Goal: Entertainment & Leisure: Browse casually

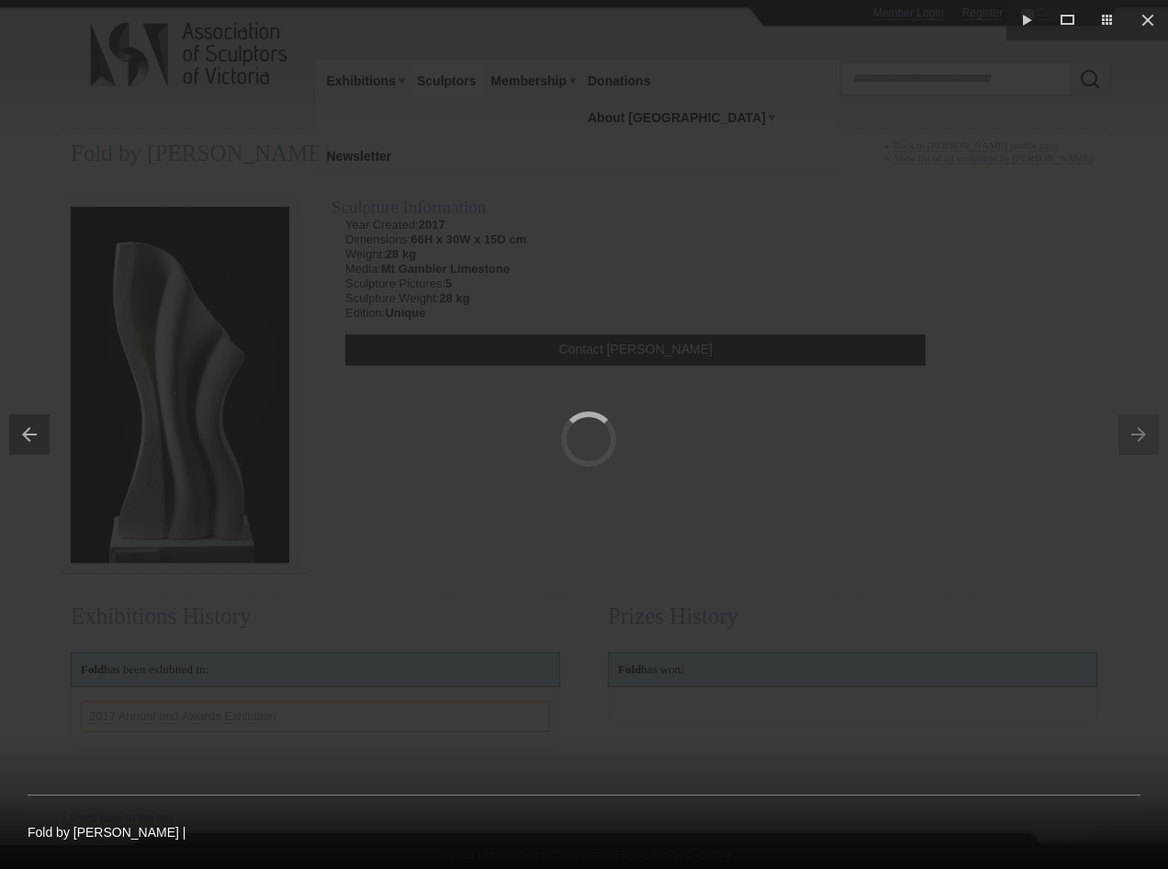
click at [806, 263] on div at bounding box center [584, 434] width 1168 height 869
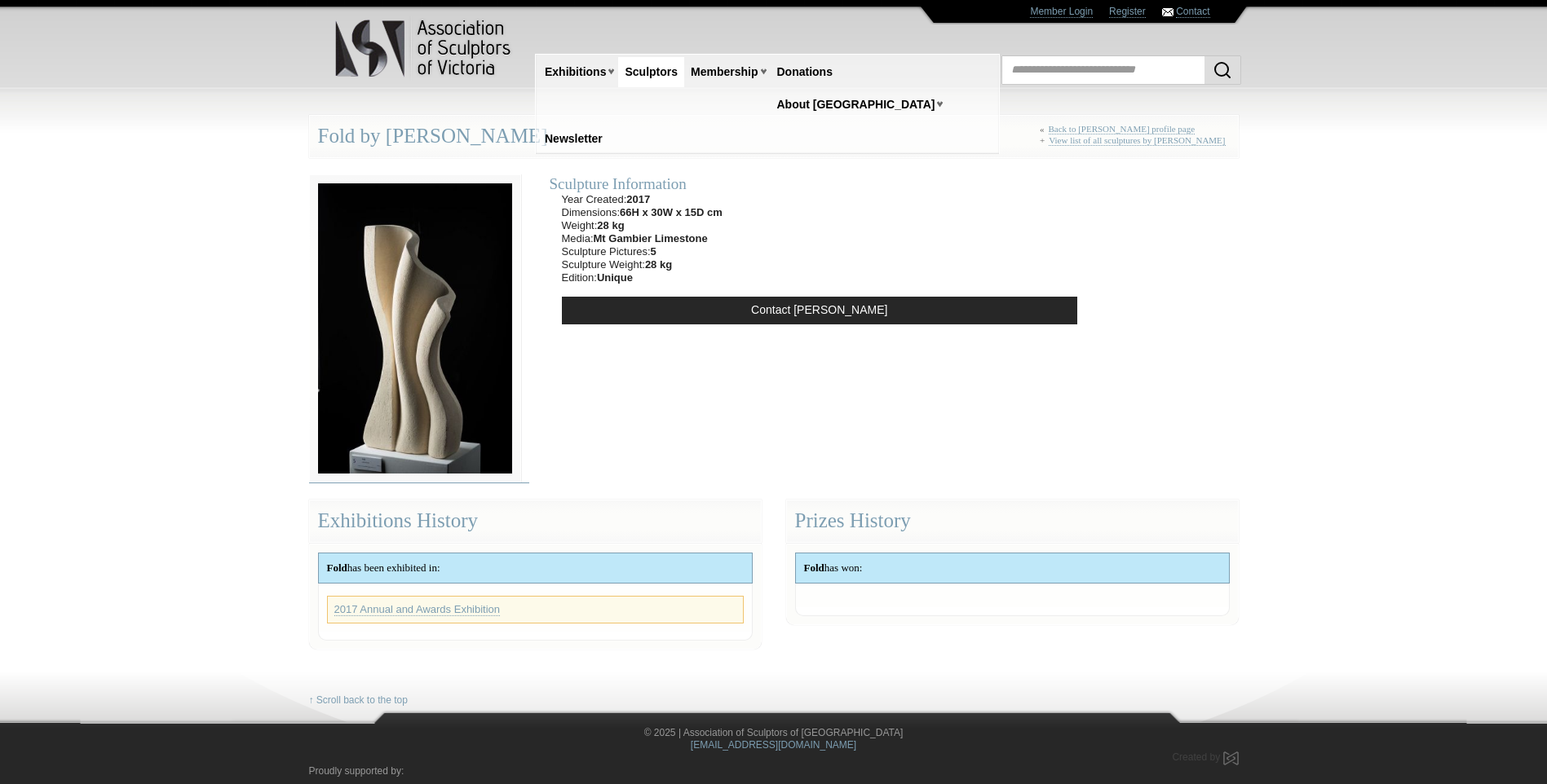
click at [395, 341] on img at bounding box center [415, 329] width 212 height 309
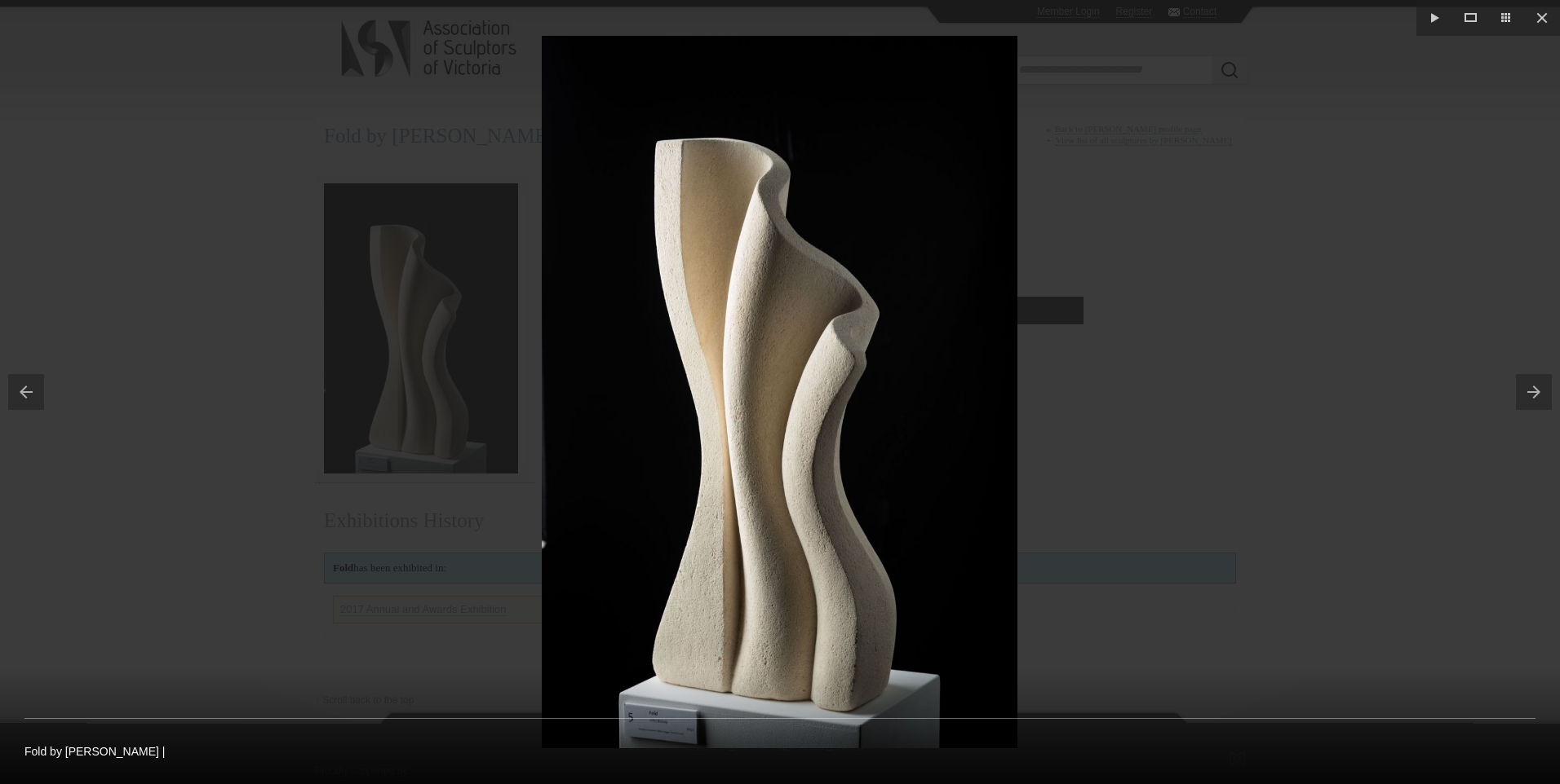
click at [1037, 392] on button at bounding box center [1538, 392] width 44 height 82
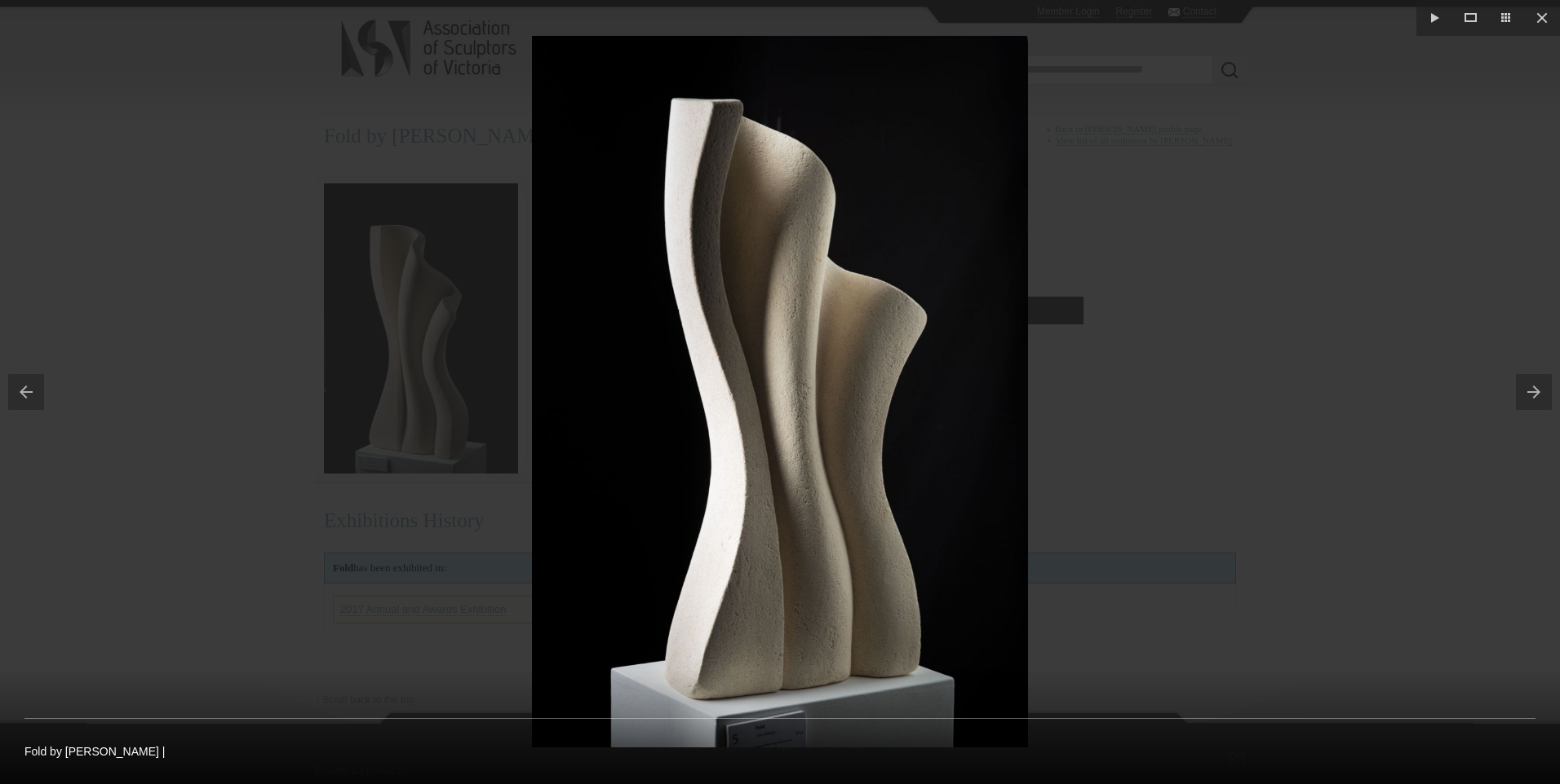
click at [1037, 384] on button at bounding box center [1538, 392] width 44 height 82
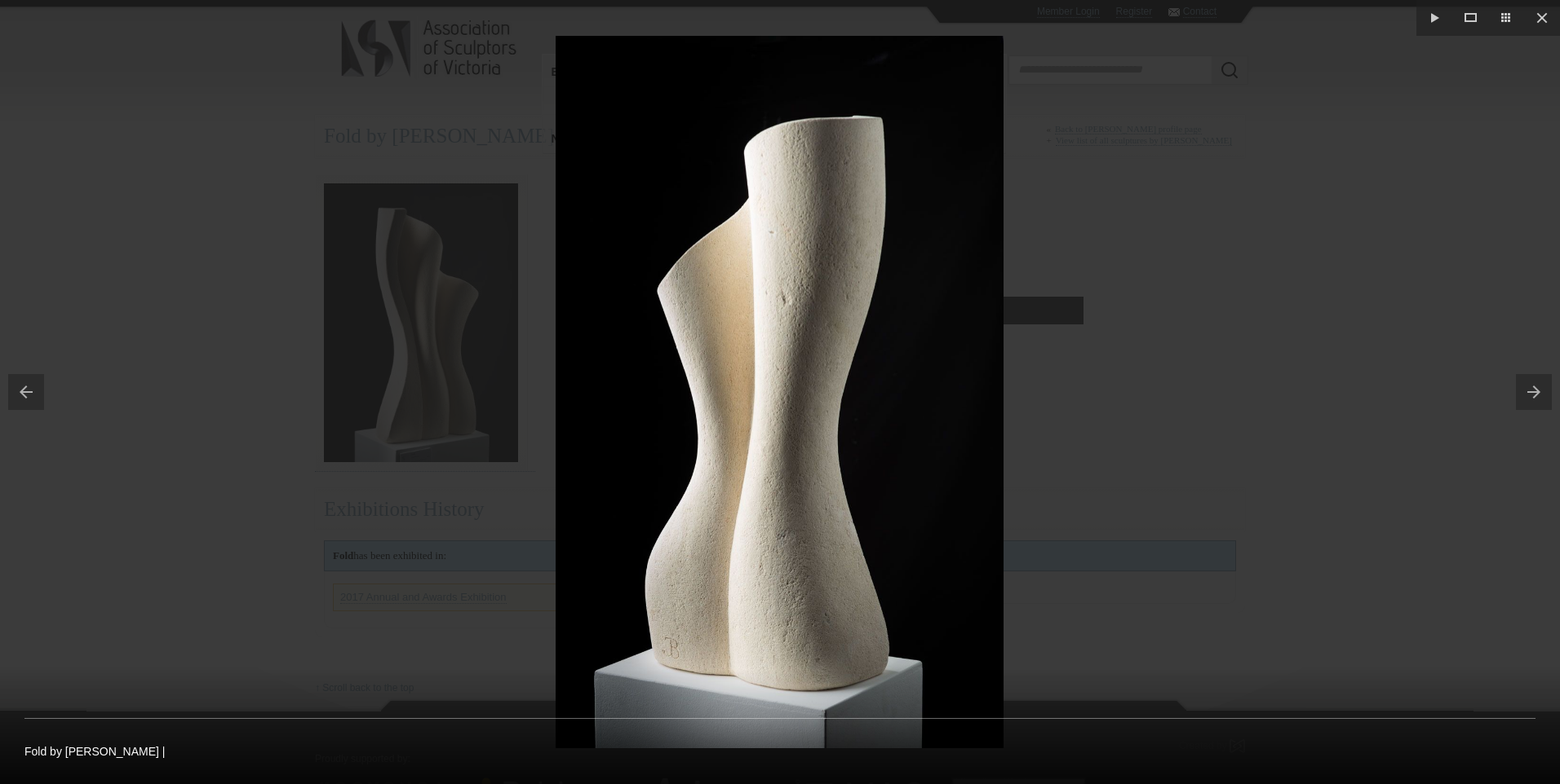
click at [1037, 384] on button at bounding box center [1538, 392] width 44 height 82
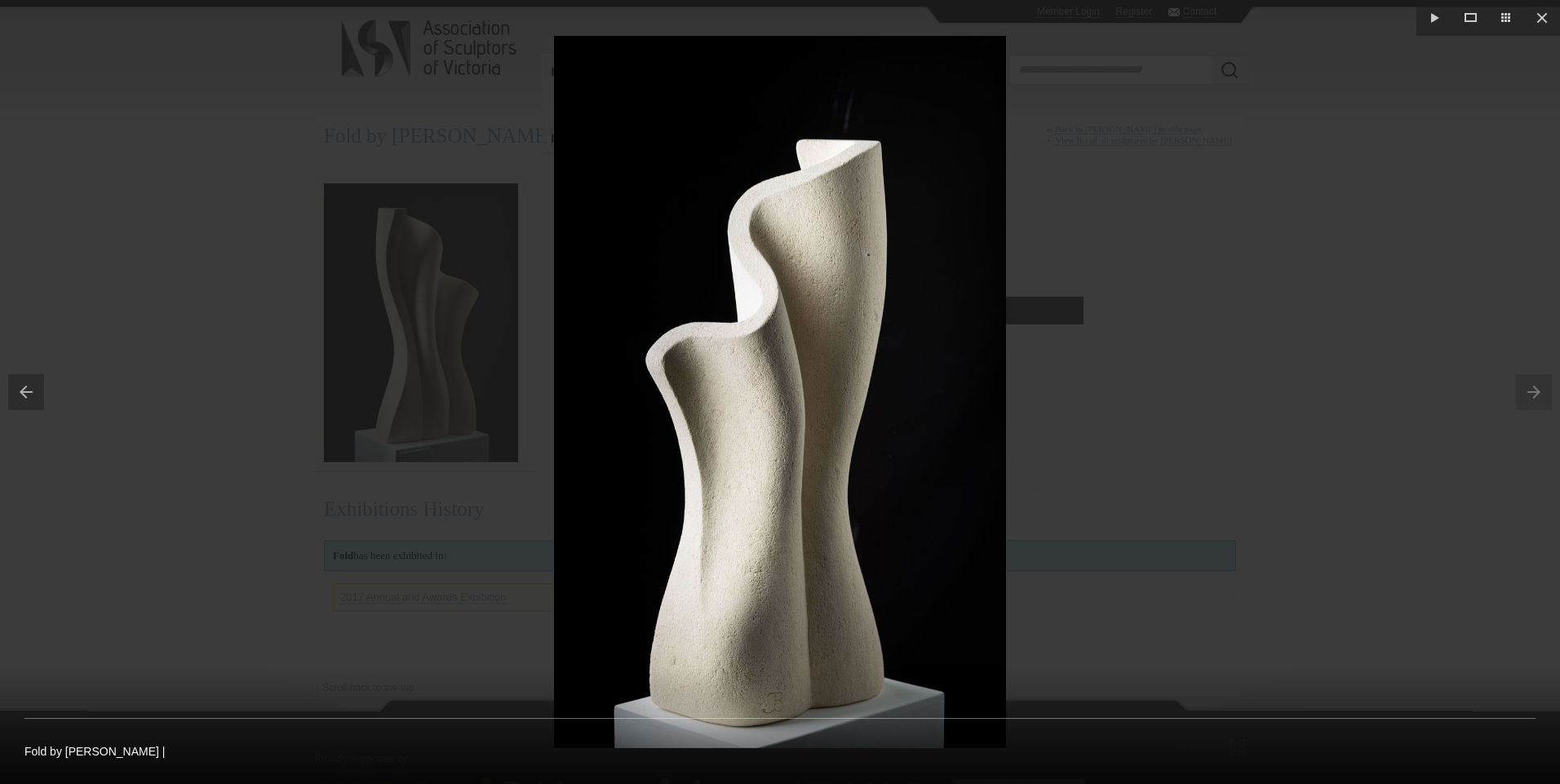
click at [38, 389] on button at bounding box center [22, 392] width 44 height 82
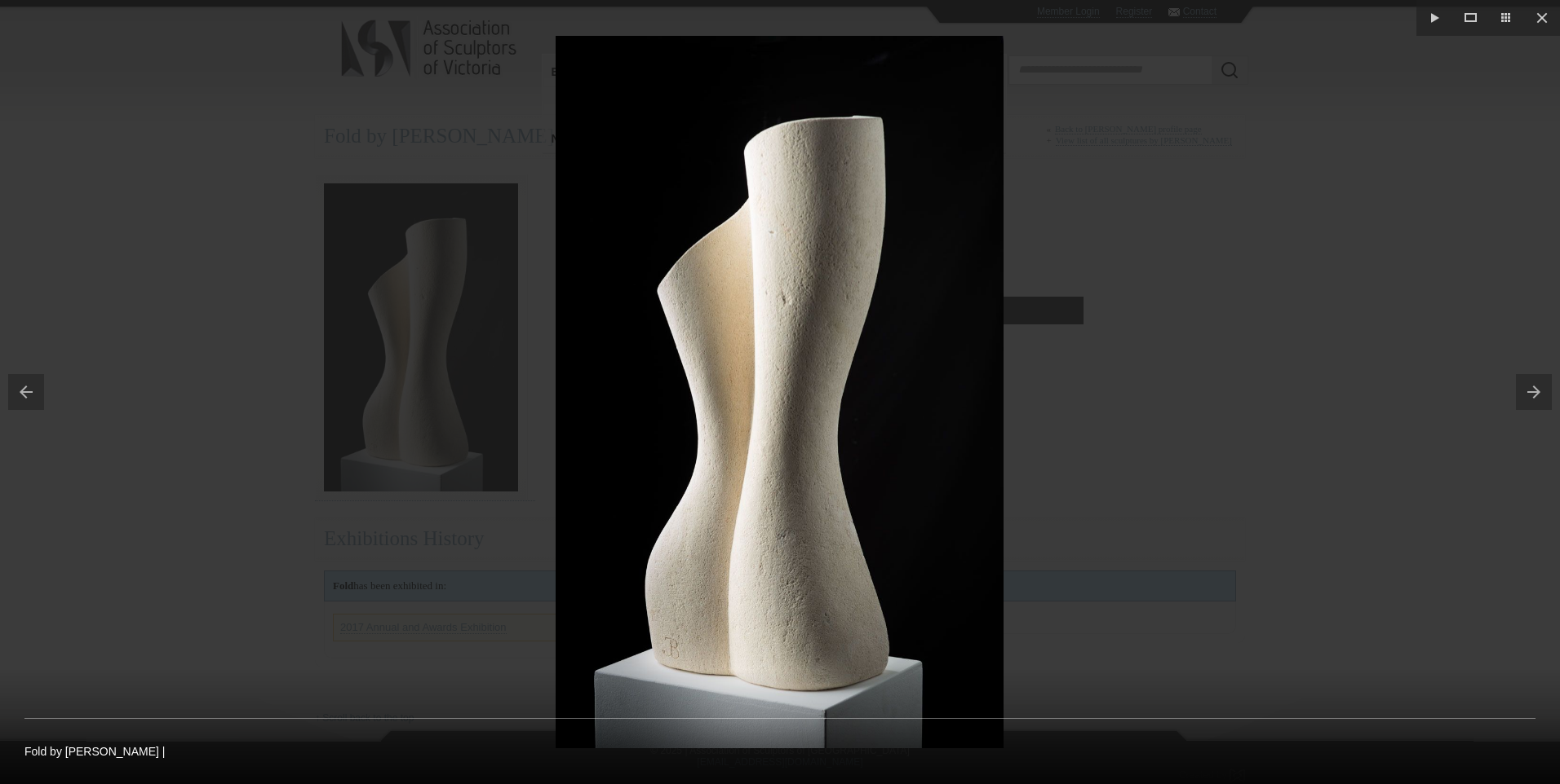
click at [1037, 284] on div at bounding box center [780, 392] width 1560 height 784
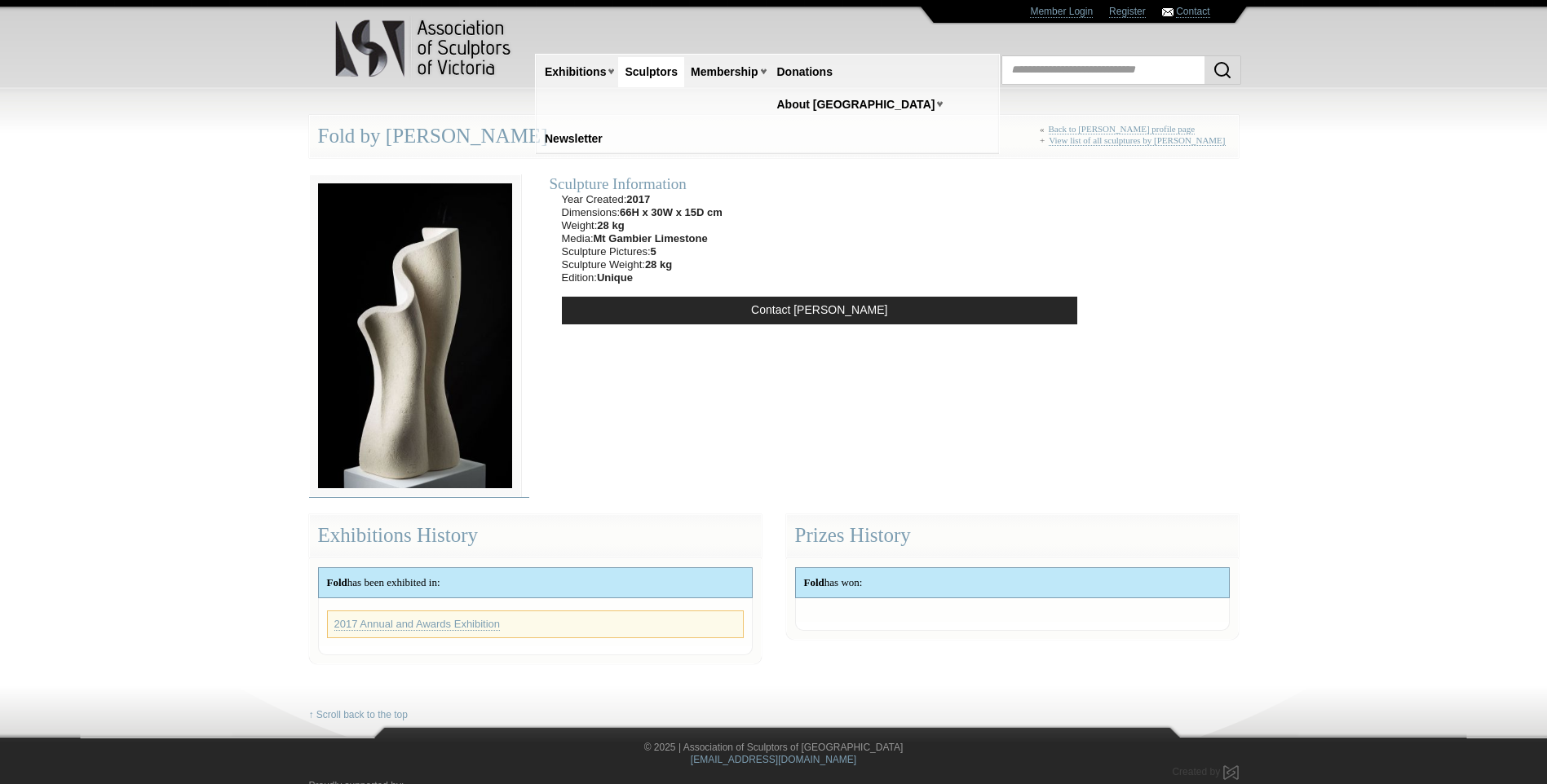
click at [402, 324] on img at bounding box center [415, 336] width 212 height 323
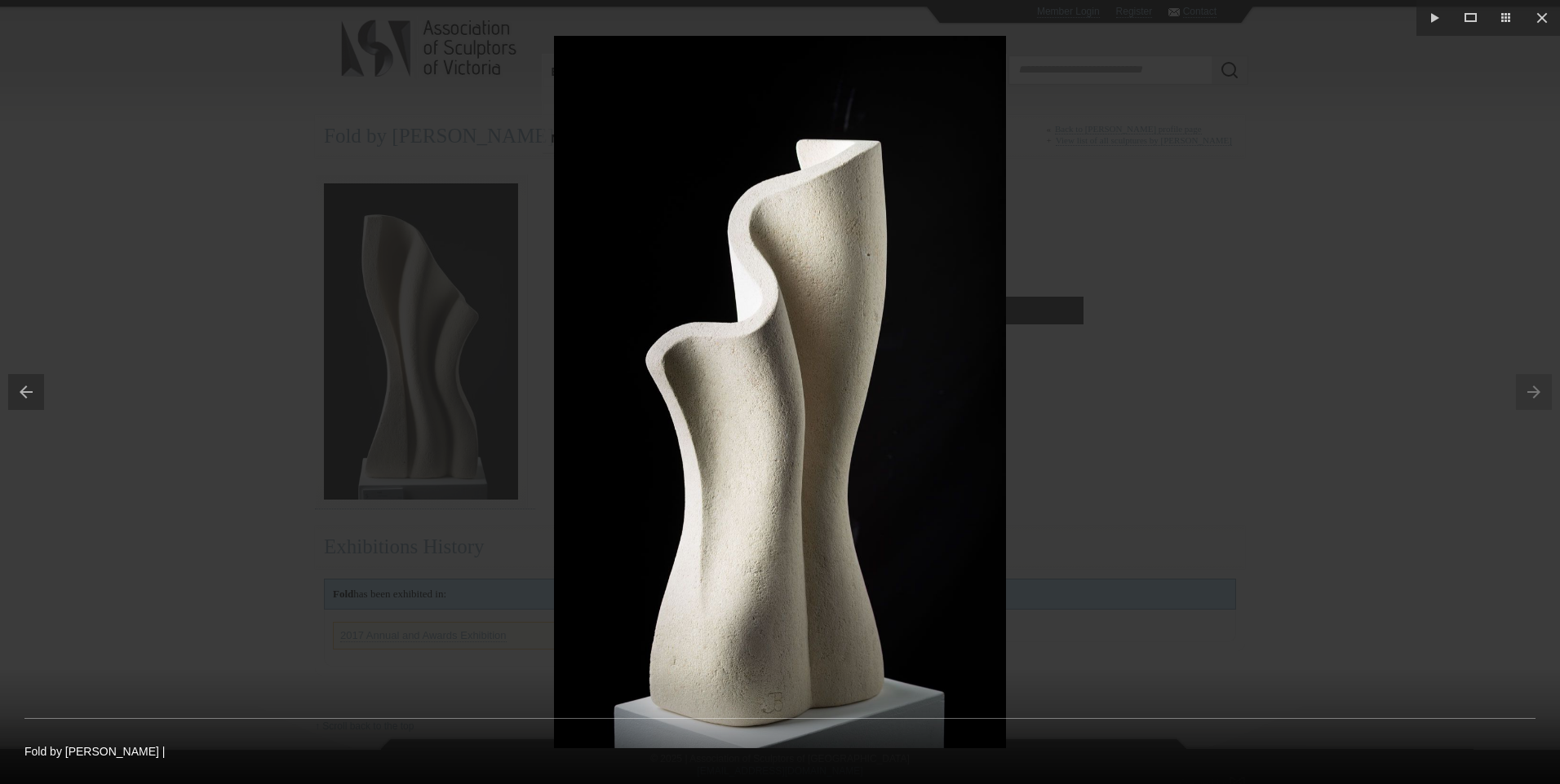
click at [19, 389] on button at bounding box center [22, 392] width 44 height 82
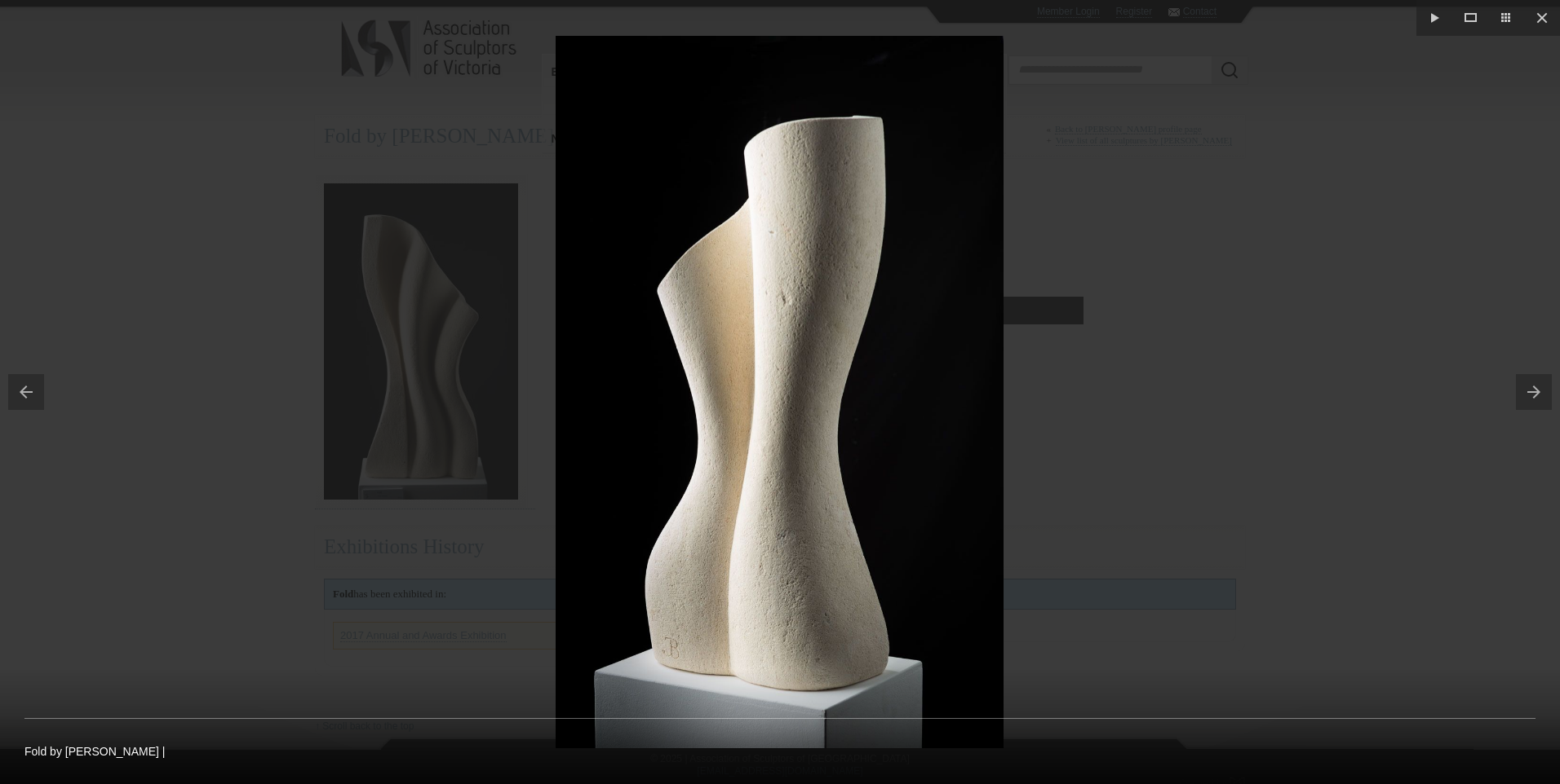
click at [24, 385] on button at bounding box center [22, 392] width 44 height 82
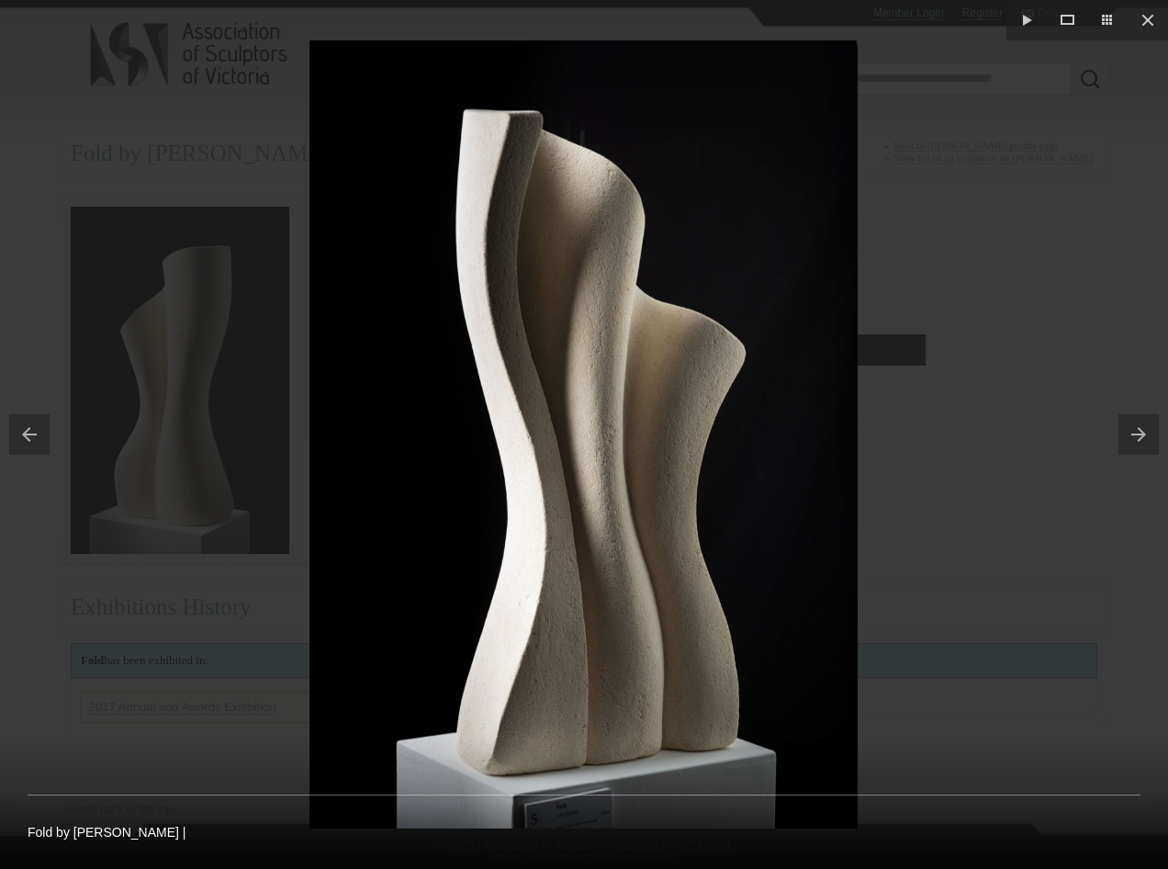
click at [39, 435] on button at bounding box center [25, 434] width 50 height 92
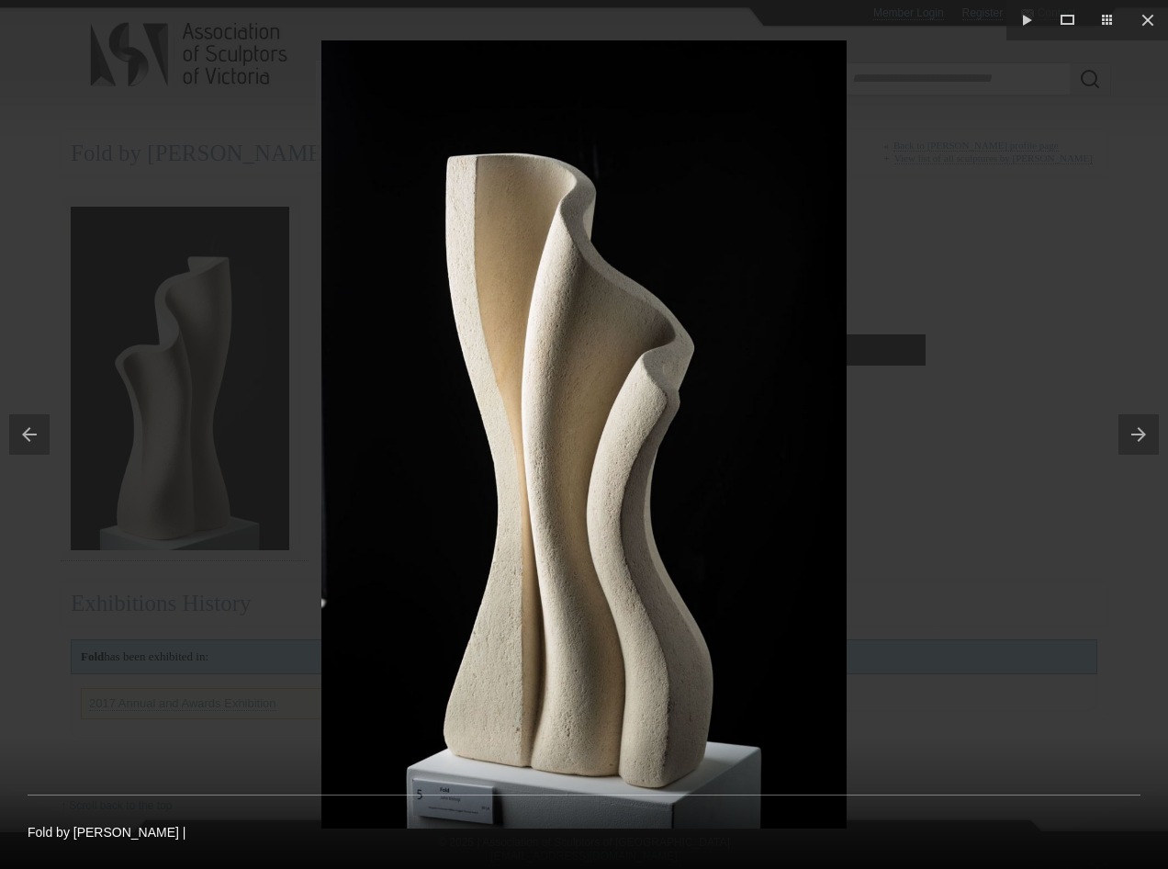
click at [22, 427] on button at bounding box center [25, 434] width 50 height 92
